Goal: Task Accomplishment & Management: Manage account settings

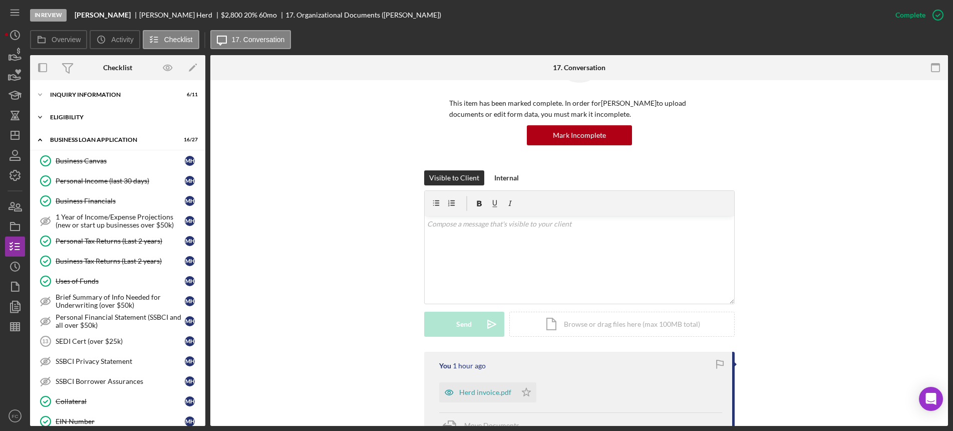
click at [80, 107] on div "Icon/Expander ELIGIBILITY 3 / 4" at bounding box center [117, 117] width 175 height 20
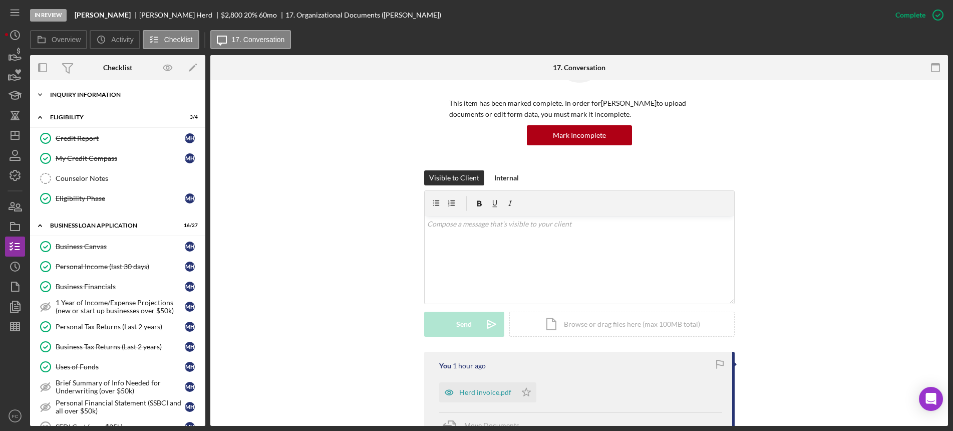
click at [95, 92] on div "INQUIRY INFORMATION" at bounding box center [121, 95] width 143 height 6
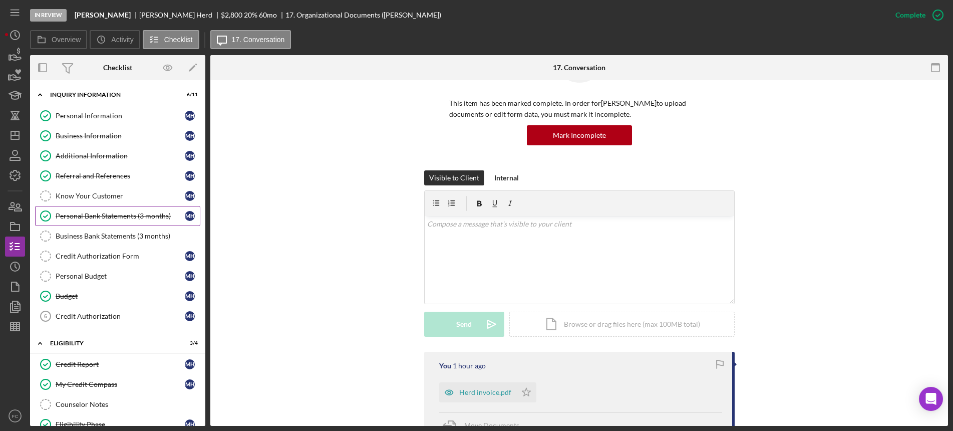
click at [100, 222] on link "Personal Bank Statements (3 months) Personal Bank Statements (3 months) M H" at bounding box center [117, 216] width 165 height 20
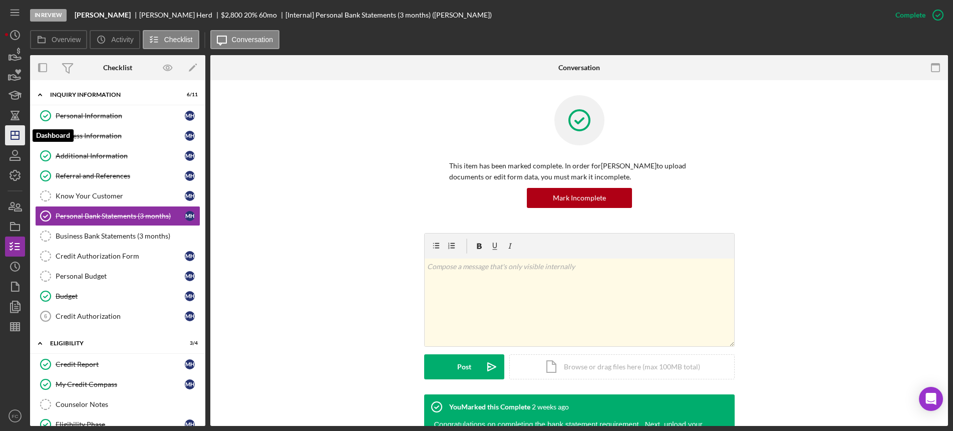
click at [12, 129] on icon "Icon/Dashboard" at bounding box center [15, 135] width 25 height 25
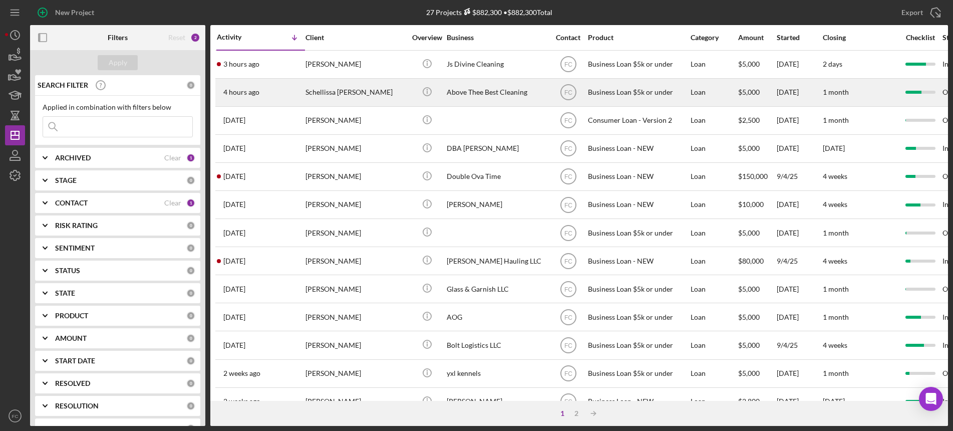
click at [370, 90] on div "Schellissa [PERSON_NAME]" at bounding box center [356, 92] width 100 height 27
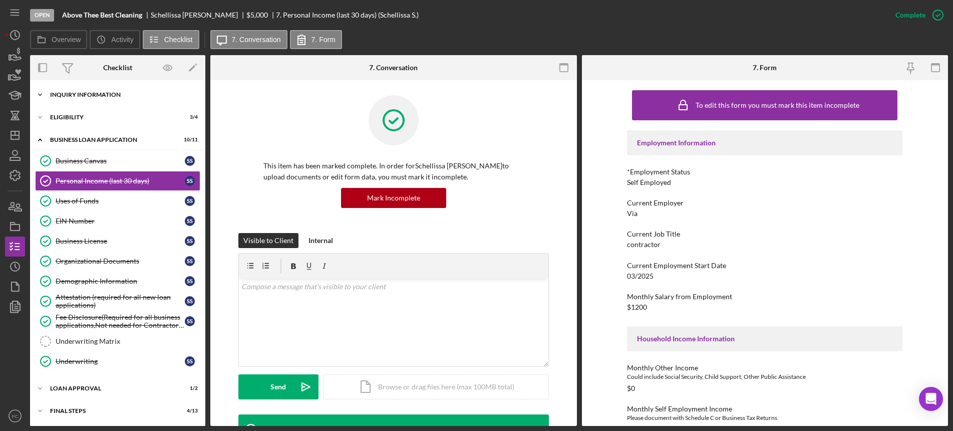
click at [98, 90] on div "Icon/Expander INQUIRY INFORMATION 5 / 11" at bounding box center [117, 95] width 175 height 20
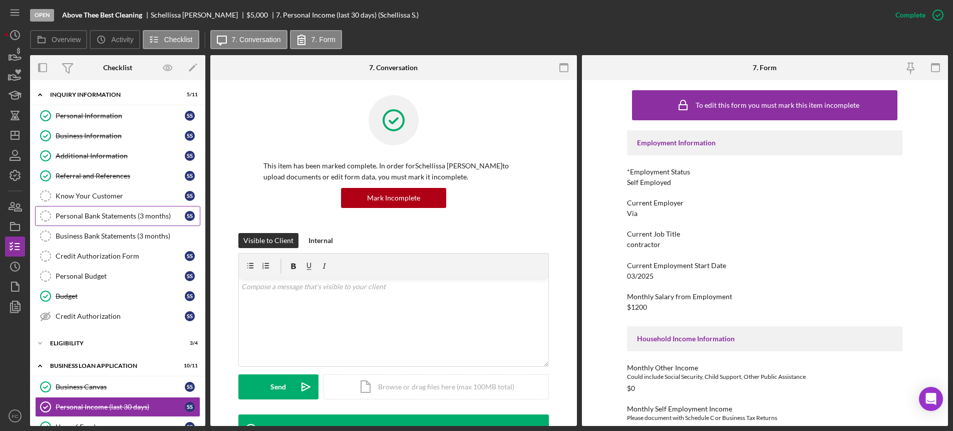
click at [76, 214] on div "Personal Bank Statements (3 months)" at bounding box center [120, 216] width 129 height 8
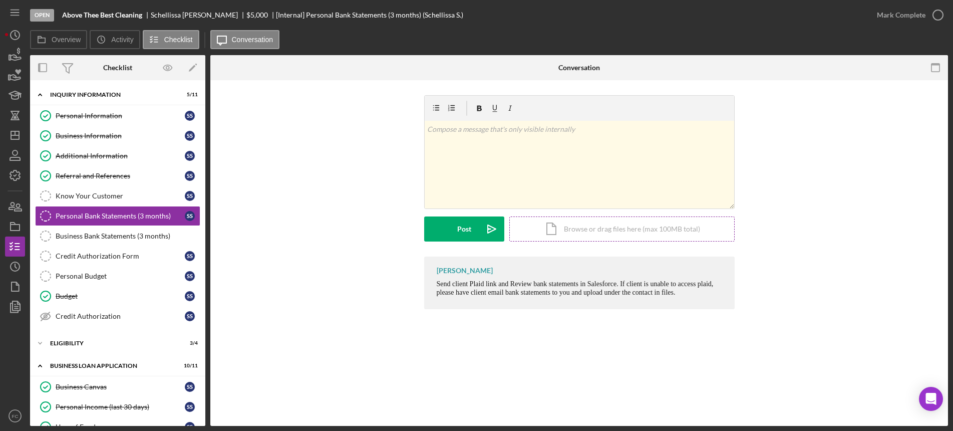
click at [560, 233] on div "Icon/Document Browse or drag files here (max 100MB total) Tap to choose files o…" at bounding box center [621, 228] width 225 height 25
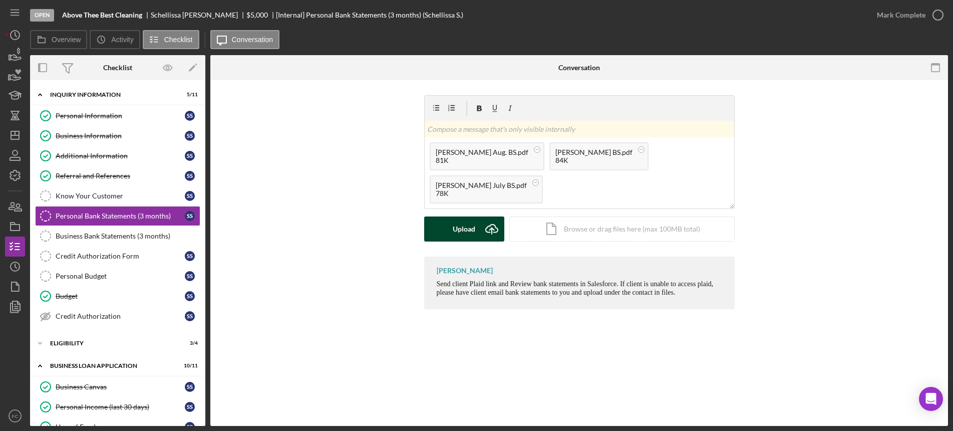
click at [435, 225] on button "Upload Icon/Upload" at bounding box center [464, 228] width 80 height 25
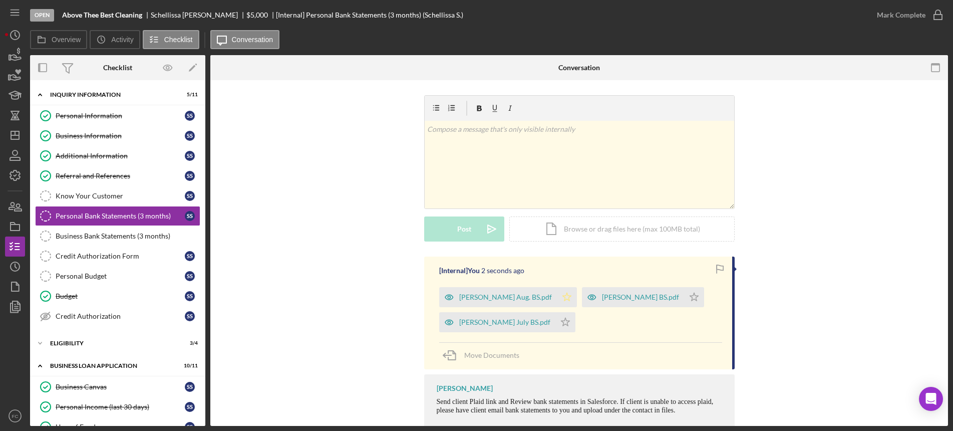
click at [557, 302] on icon "Icon/Star" at bounding box center [567, 297] width 20 height 20
click at [561, 319] on polygon "button" at bounding box center [565, 322] width 9 height 8
click at [684, 295] on icon "Icon/Star" at bounding box center [694, 297] width 20 height 20
click at [937, 11] on icon "button" at bounding box center [938, 15] width 25 height 25
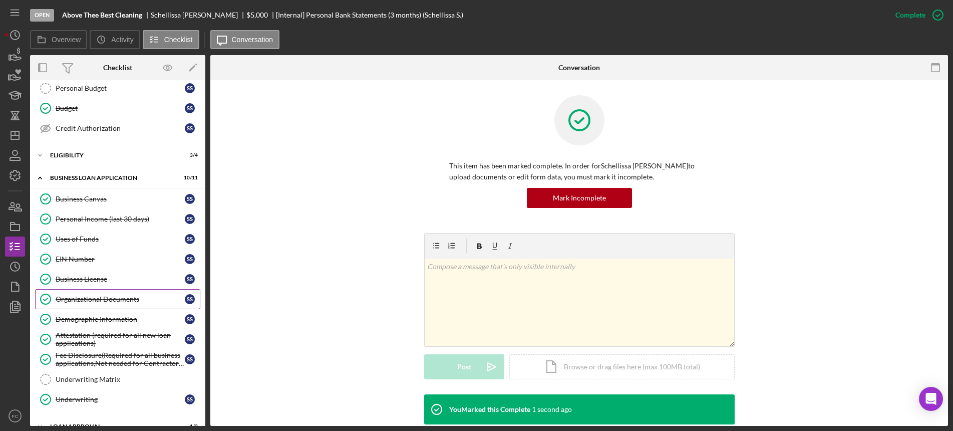
scroll to position [249, 0]
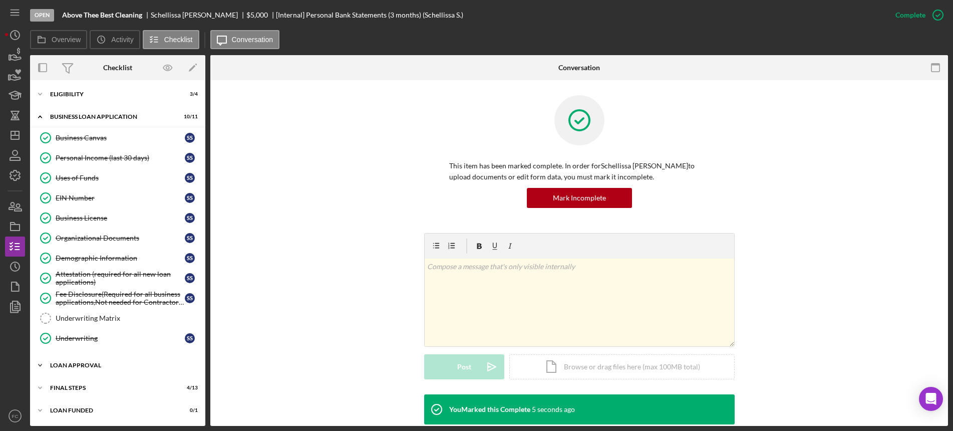
click at [84, 359] on div "Icon/Expander Loan Approval 1 / 2" at bounding box center [117, 365] width 175 height 20
click at [88, 382] on div "Loan Approval" at bounding box center [128, 386] width 144 height 8
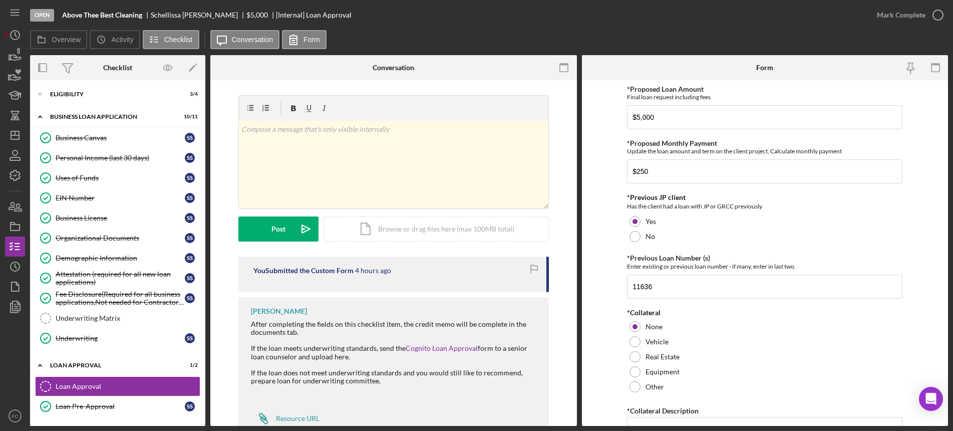
scroll to position [33, 0]
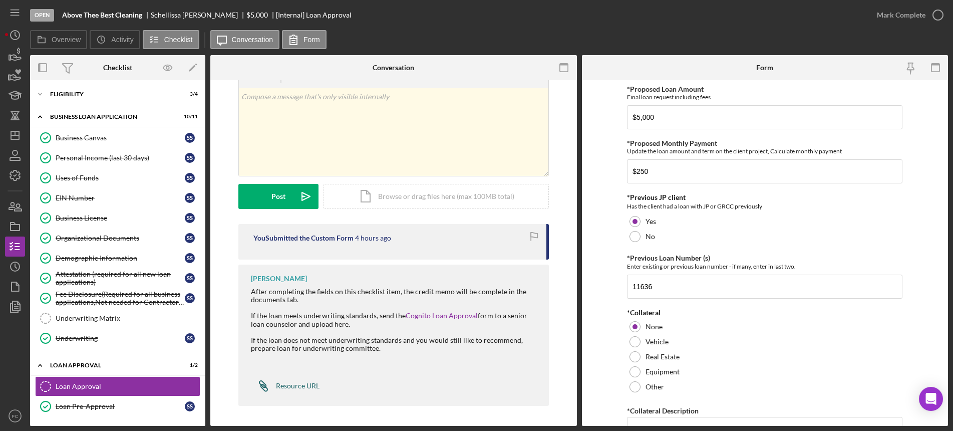
click at [285, 382] on div "Resource URL" at bounding box center [298, 386] width 44 height 8
drag, startPoint x: 151, startPoint y: 10, endPoint x: 202, endPoint y: 12, distance: 51.6
click at [202, 12] on div "Open Above Thee Best Cleaning Schellissa [PERSON_NAME] $5,000 $5,000 [Internal]…" at bounding box center [448, 15] width 837 height 30
copy div "Schellissa [PERSON_NAME]"
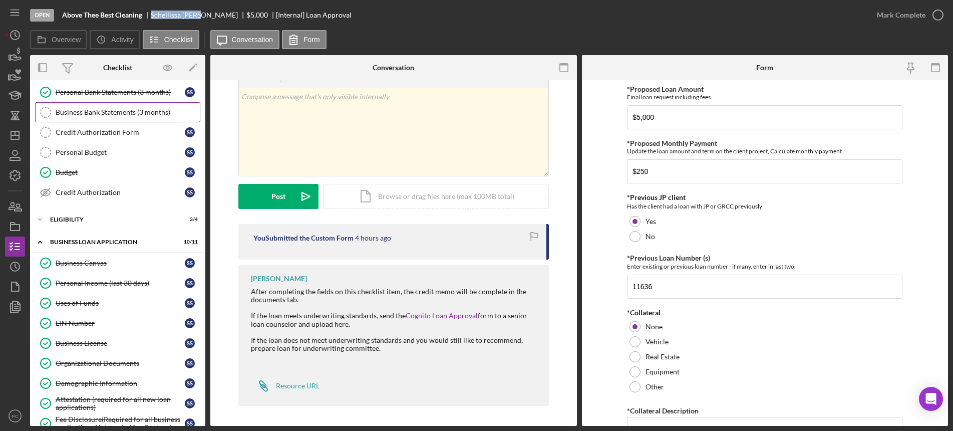
scroll to position [61, 0]
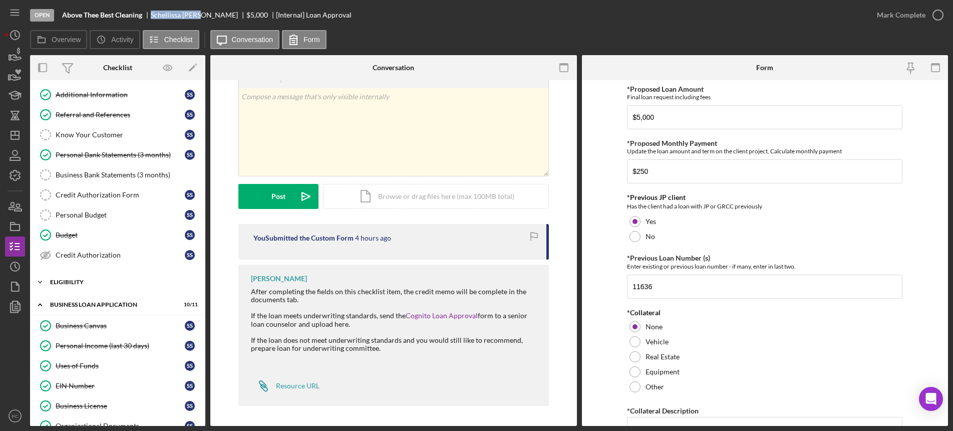
click at [76, 285] on div "Icon/Expander Eligibility 3 / 4" at bounding box center [117, 282] width 175 height 20
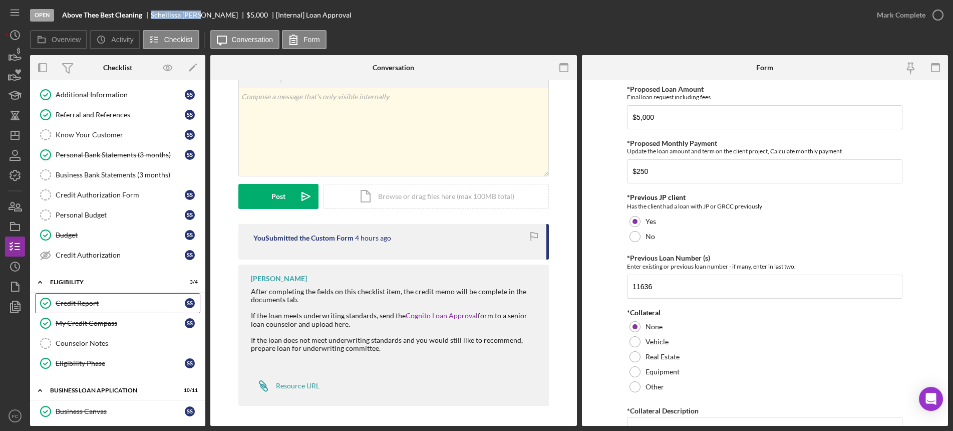
click at [74, 302] on div "Credit Report" at bounding box center [120, 303] width 129 height 8
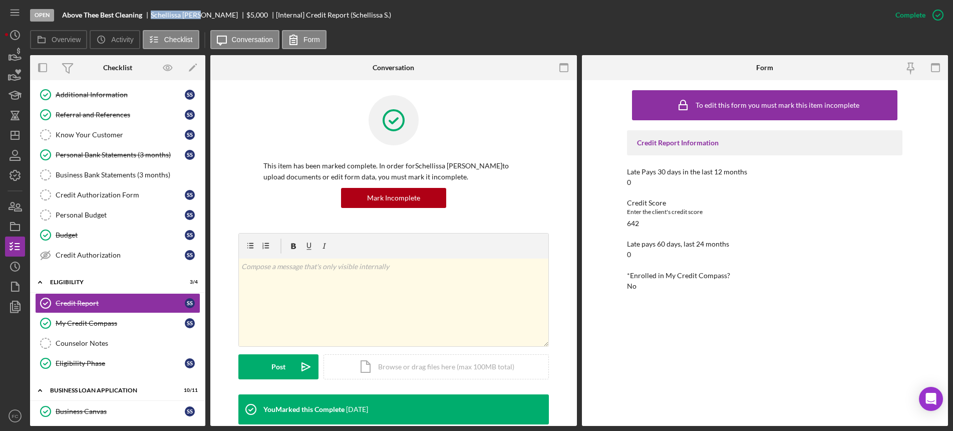
scroll to position [125, 0]
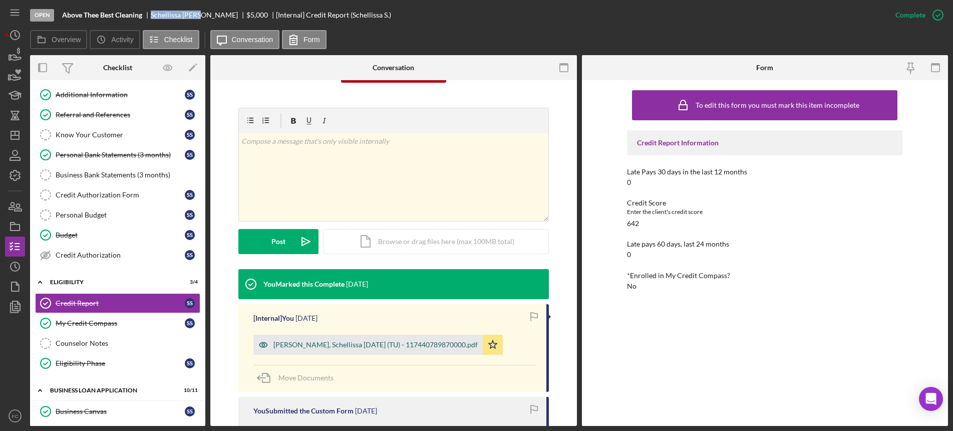
click at [314, 344] on div "[PERSON_NAME], Schellissa [DATE] (TU) - 117440789870000.pdf" at bounding box center [376, 345] width 204 height 8
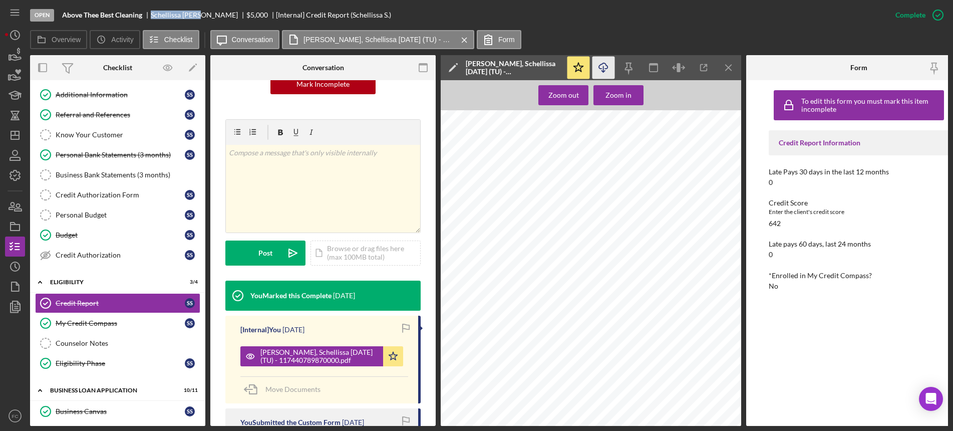
click at [604, 66] on line "button" at bounding box center [604, 69] width 0 height 6
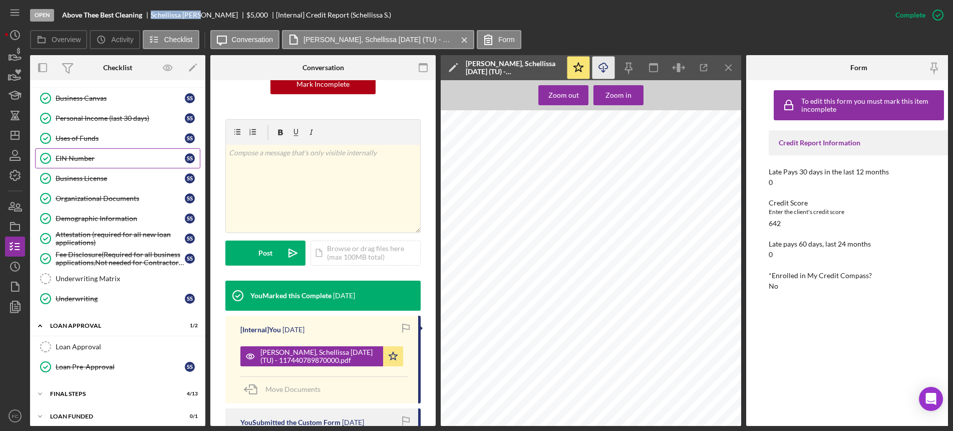
scroll to position [383, 0]
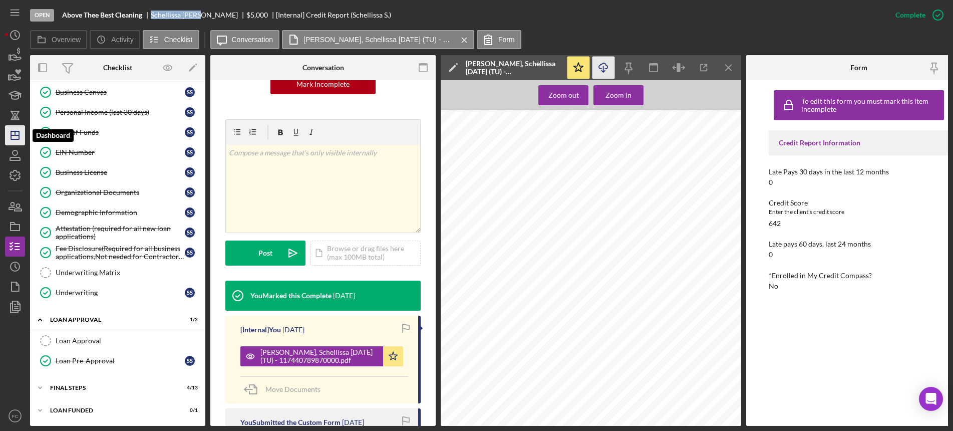
click at [10, 136] on icon "Icon/Dashboard" at bounding box center [15, 135] width 25 height 25
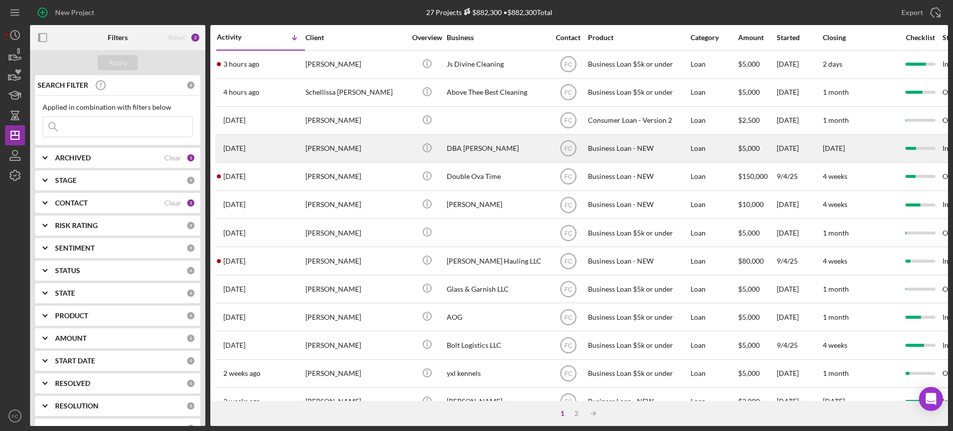
click at [381, 148] on div "[PERSON_NAME]" at bounding box center [356, 148] width 100 height 27
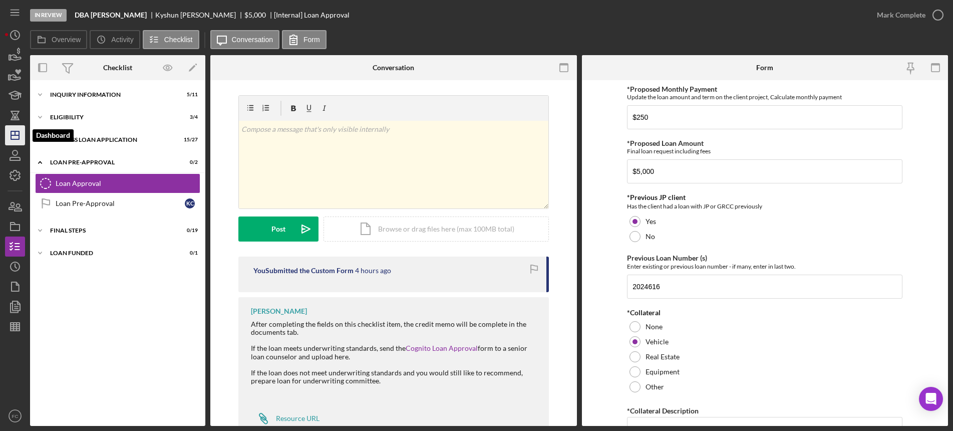
click at [18, 132] on icon "Icon/Dashboard" at bounding box center [15, 135] width 25 height 25
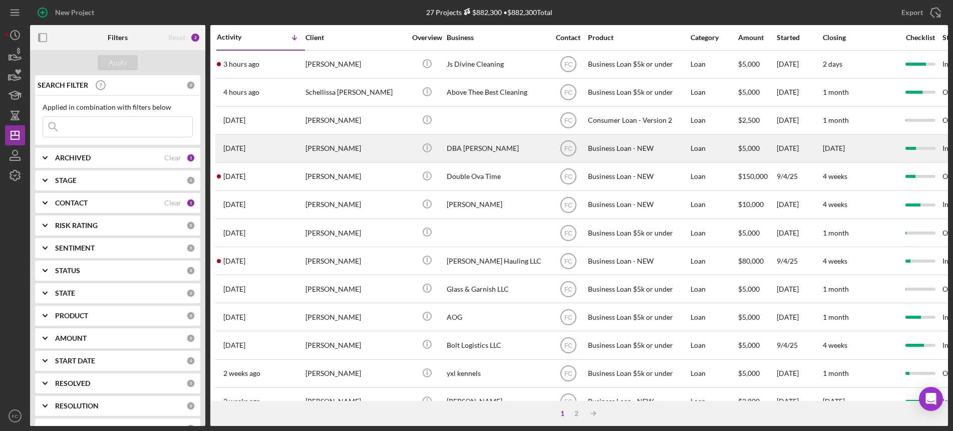
click at [290, 151] on div "[DATE] [PERSON_NAME]" at bounding box center [261, 148] width 88 height 27
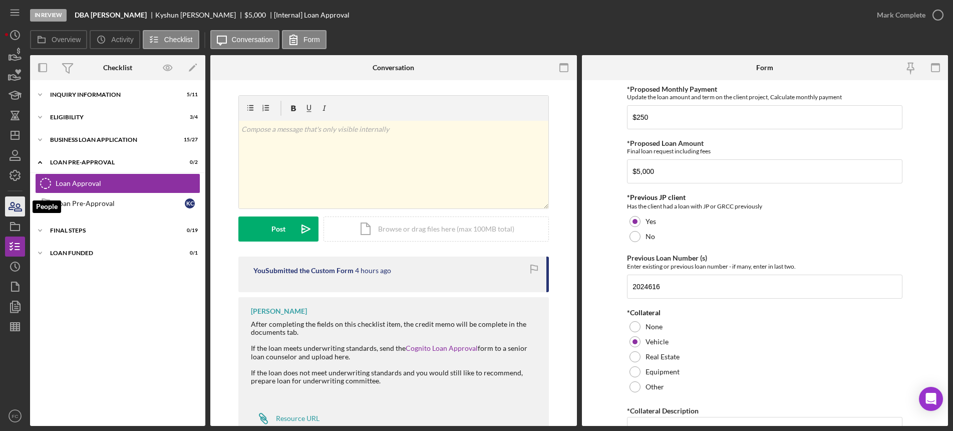
click at [20, 206] on icon "button" at bounding box center [18, 207] width 7 height 7
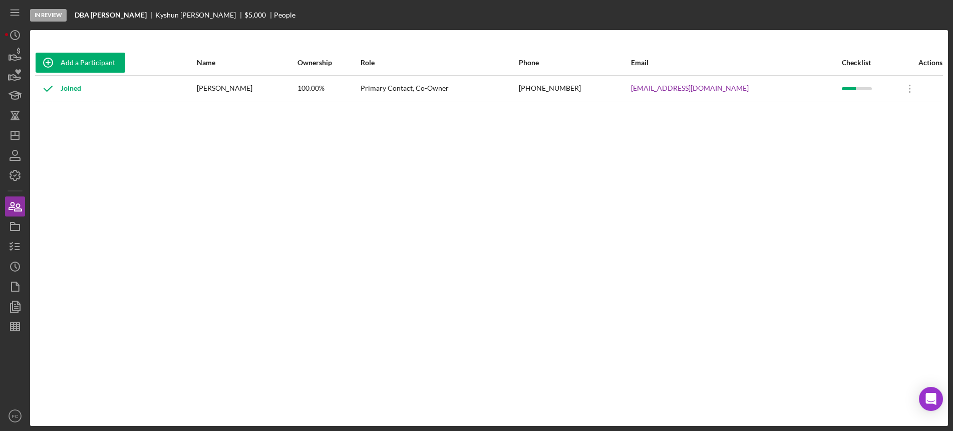
drag, startPoint x: 179, startPoint y: 88, endPoint x: 292, endPoint y: 96, distance: 113.0
click at [292, 96] on tr "Joined [PERSON_NAME] 100.00% Primary Contact, Co-Owner [PHONE_NUMBER] [EMAIL_AD…" at bounding box center [489, 88] width 908 height 27
click at [287, 101] on td "[PERSON_NAME]" at bounding box center [246, 88] width 101 height 27
drag, startPoint x: 203, startPoint y: 86, endPoint x: 287, endPoint y: 88, distance: 83.7
click at [287, 88] on td "[PERSON_NAME]" at bounding box center [246, 88] width 101 height 27
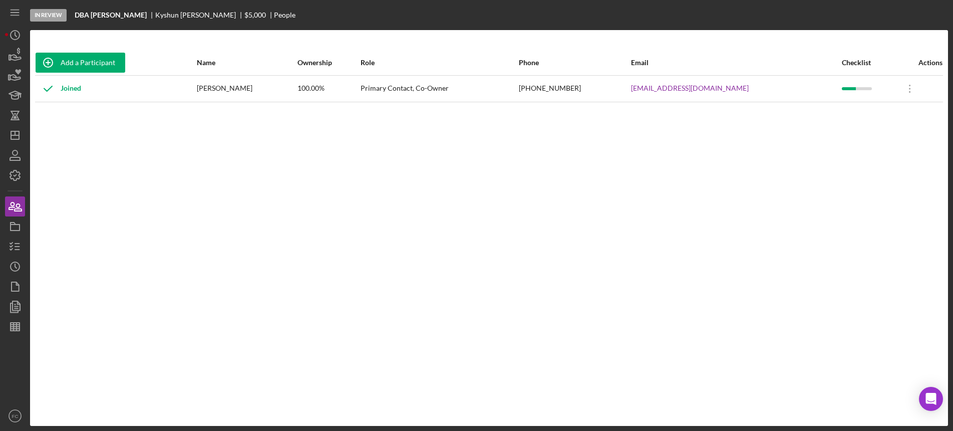
copy div "[PERSON_NAME]"
